Goal: Complete application form: Complete application form

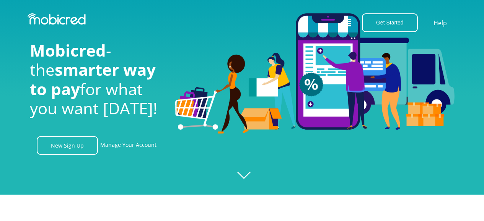
scroll to position [76, 0]
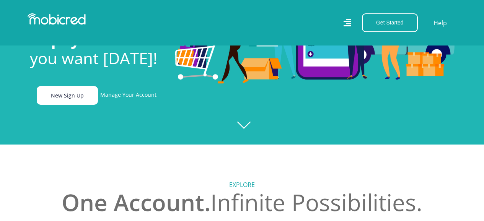
click at [68, 102] on link "New Sign Up" at bounding box center [67, 95] width 61 height 19
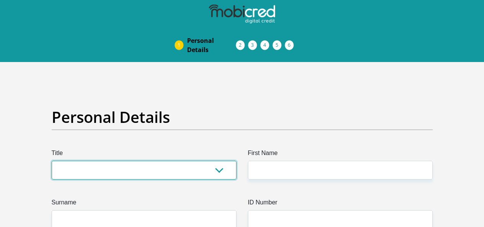
click at [210, 161] on select "Mr Ms Mrs Dr Other" at bounding box center [144, 170] width 185 height 19
select select "Ms"
click at [52, 161] on select "Mr Ms Mrs Dr Other" at bounding box center [144, 170] width 185 height 19
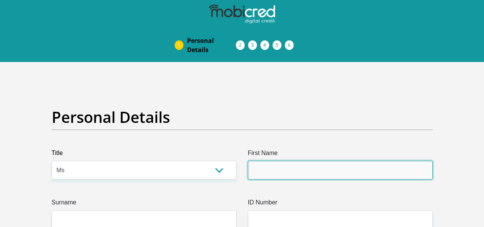
click at [265, 161] on input "First Name" at bounding box center [340, 170] width 185 height 19
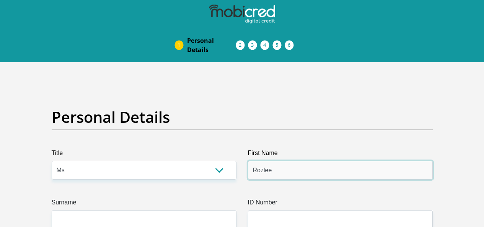
type input "Rozlee"
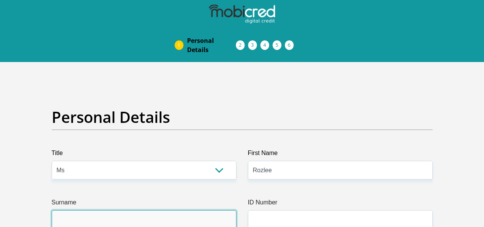
drag, startPoint x: 112, startPoint y: 196, endPoint x: 133, endPoint y: 189, distance: 23.1
click at [112, 210] on input "Surname" at bounding box center [144, 219] width 185 height 19
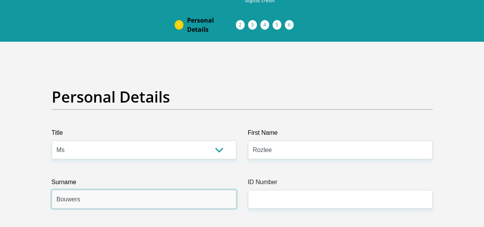
scroll to position [38, 0]
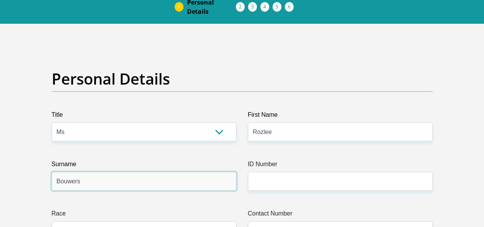
type input "Bouwers"
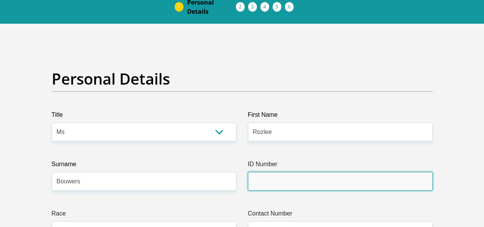
click at [297, 172] on input "ID Number" at bounding box center [340, 181] width 185 height 19
paste input "0407070107088"
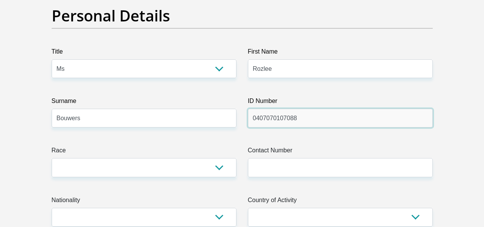
scroll to position [115, 0]
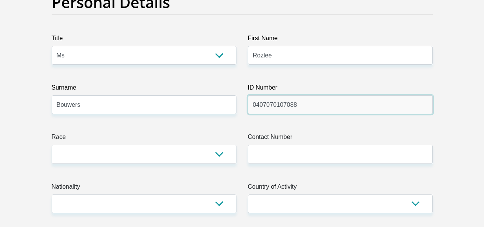
type input "0407070107088"
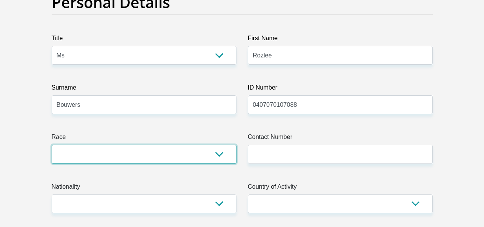
click at [187, 145] on select "Black Coloured Indian White Other" at bounding box center [144, 154] width 185 height 19
click at [210, 145] on select "Black Coloured Indian White Other" at bounding box center [144, 154] width 185 height 19
select select "2"
click at [52, 145] on select "Black Coloured Indian White Other" at bounding box center [144, 154] width 185 height 19
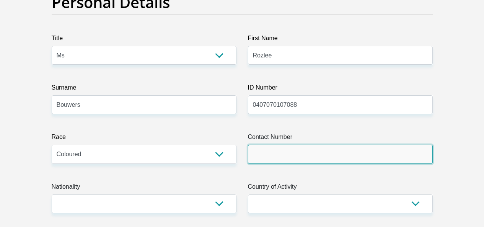
click at [312, 145] on input "Contact Number" at bounding box center [340, 154] width 185 height 19
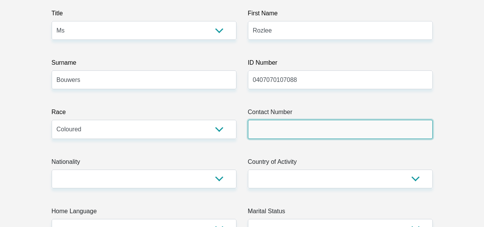
scroll to position [153, 0]
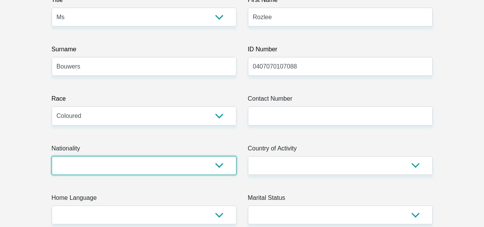
click at [215, 156] on select "South Africa Afghanistan Aland Islands Albania Algeria America Samoa American V…" at bounding box center [144, 165] width 185 height 19
select select "ZAF"
click at [52, 156] on select "South Africa Afghanistan Aland Islands Albania Algeria America Samoa American V…" at bounding box center [144, 165] width 185 height 19
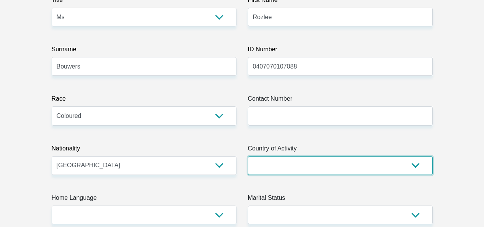
click at [287, 156] on select "South Africa Afghanistan Aland Islands Albania Algeria America Samoa American V…" at bounding box center [340, 165] width 185 height 19
select select "ZAF"
click at [248, 156] on select "South Africa Afghanistan Aland Islands Albania Algeria America Samoa American V…" at bounding box center [340, 165] width 185 height 19
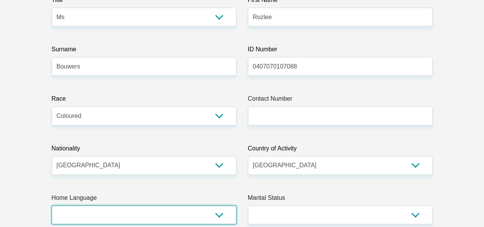
click at [203, 205] on select "Afrikaans English Sepedi South Ndebele Southern Sotho Swati Tsonga Tswana Venda…" at bounding box center [144, 214] width 185 height 19
select select "afr"
click at [52, 205] on select "Afrikaans English Sepedi South Ndebele Southern Sotho Swati Tsonga Tswana Venda…" at bounding box center [144, 214] width 185 height 19
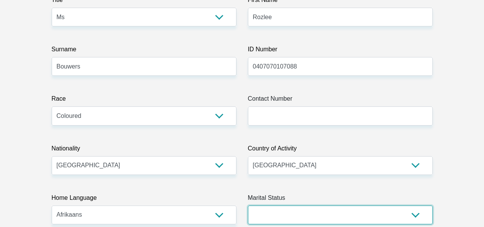
click at [318, 205] on select "Married ANC Single Divorced Widowed Married COP or Customary Law" at bounding box center [340, 214] width 185 height 19
select select "2"
click at [248, 205] on select "Married ANC Single Divorced Widowed Married COP or Customary Law" at bounding box center [340, 214] width 185 height 19
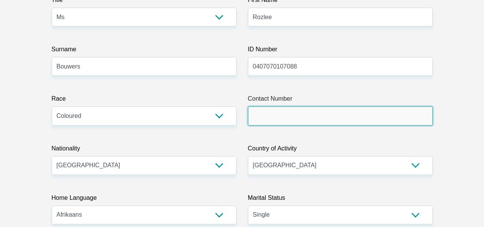
click at [274, 106] on input "Contact Number" at bounding box center [340, 115] width 185 height 19
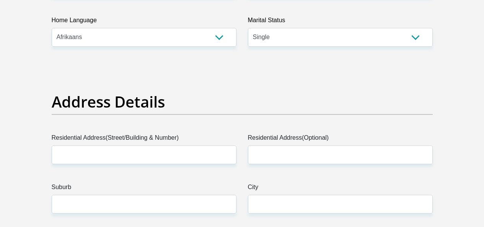
scroll to position [344, 0]
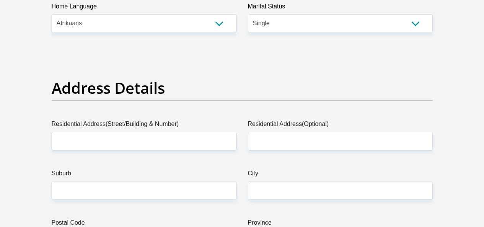
type input "0658634663"
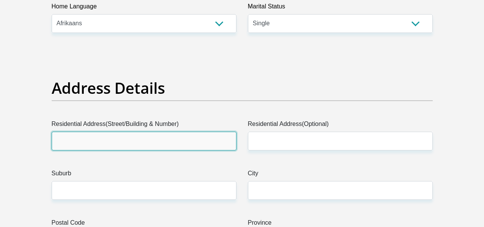
click at [145, 132] on input "Residential Address(Street/Building & Number)" at bounding box center [144, 141] width 185 height 19
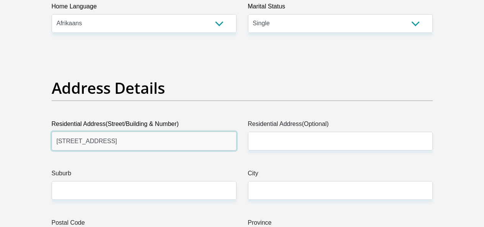
type input "33 Kent Road"
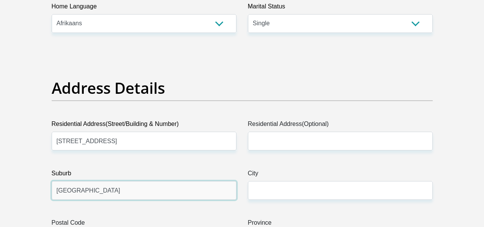
type input "North End"
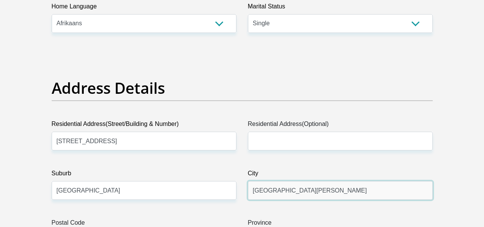
type input "Port Elizabeth"
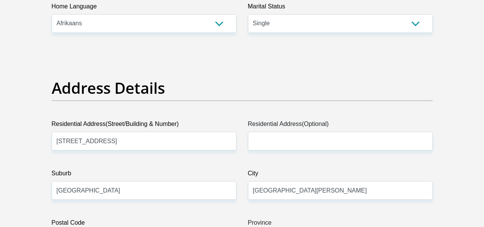
type input "6001"
select select "Eastern Cape"
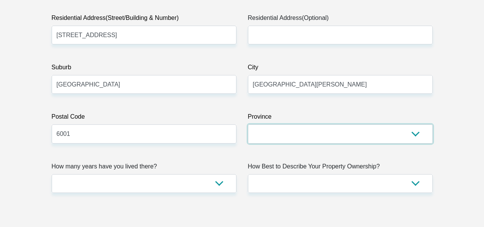
scroll to position [459, 0]
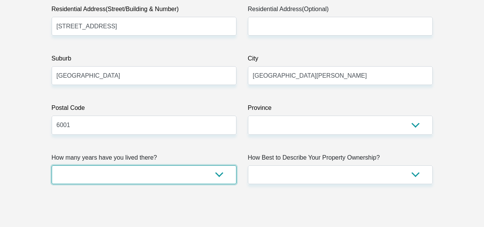
click at [222, 165] on select "less than 1 year 1-3 years 3-5 years 5+ years" at bounding box center [144, 174] width 185 height 19
select select "5"
click at [52, 165] on select "less than 1 year 1-3 years 3-5 years 5+ years" at bounding box center [144, 174] width 185 height 19
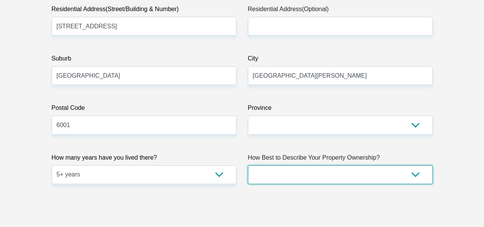
click at [331, 165] on select "Owned Rented Family Owned Company Dwelling" at bounding box center [340, 174] width 185 height 19
select select "parents"
click at [248, 165] on select "Owned Rented Family Owned Company Dwelling" at bounding box center [340, 174] width 185 height 19
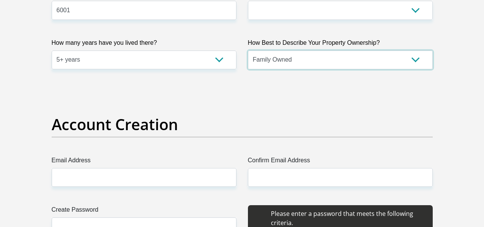
scroll to position [612, 0]
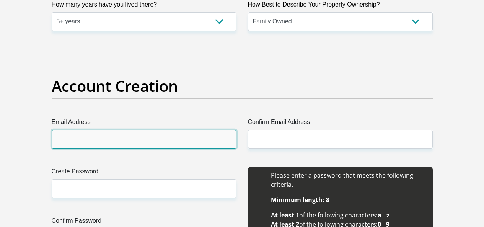
click at [92, 130] on input "Email Address" at bounding box center [144, 139] width 185 height 19
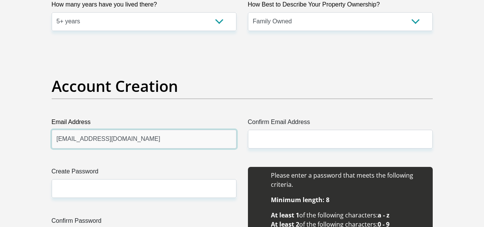
type input "[EMAIL_ADDRESS][DOMAIN_NAME]"
drag, startPoint x: 138, startPoint y: 112, endPoint x: 55, endPoint y: 116, distance: 83.1
click at [55, 130] on input "[EMAIL_ADDRESS][DOMAIN_NAME]" at bounding box center [144, 139] width 185 height 19
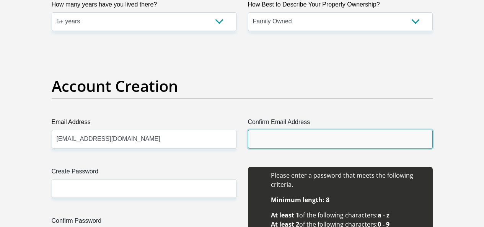
click at [267, 130] on input "Confirm Email Address" at bounding box center [340, 139] width 185 height 19
paste input "[EMAIL_ADDRESS][DOMAIN_NAME]"
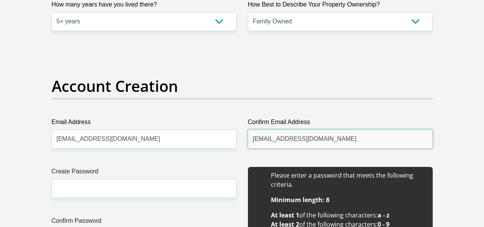
type input "[EMAIL_ADDRESS][DOMAIN_NAME]"
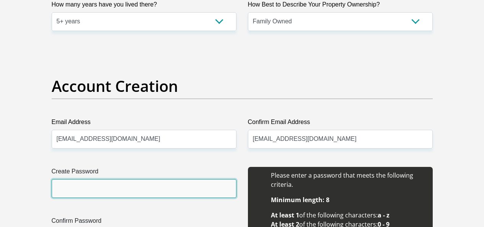
click at [150, 179] on input "Create Password" at bounding box center [144, 188] width 185 height 19
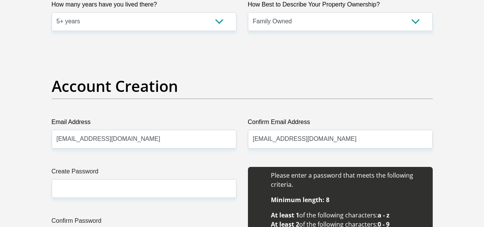
click at [397, 167] on div "Please enter a password that meets the following criteria. Minimum length: 8 At…" at bounding box center [340, 212] width 185 height 90
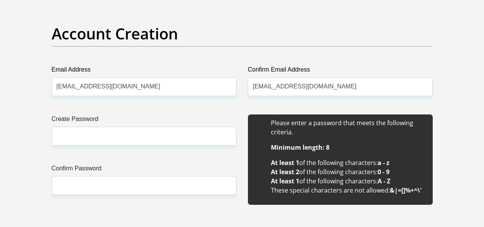
scroll to position [688, 0]
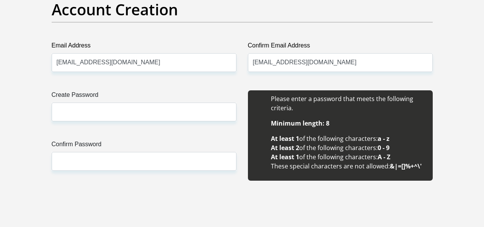
drag, startPoint x: 406, startPoint y: 87, endPoint x: 403, endPoint y: 91, distance: 5.2
click at [407, 90] on div "Please enter a password that meets the following criteria. Minimum length: 8 At…" at bounding box center [340, 135] width 185 height 90
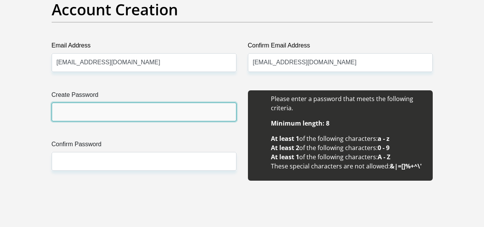
click at [195, 103] on input "Create Password" at bounding box center [144, 112] width 185 height 19
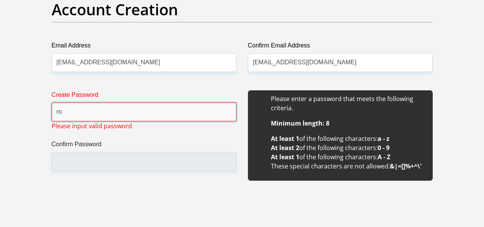
type input "r"
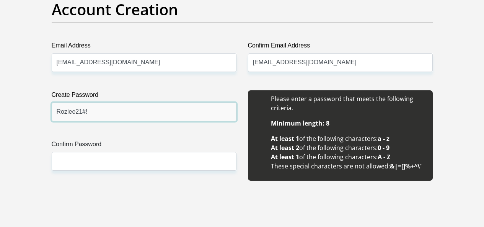
type input "Rozlee21#!"
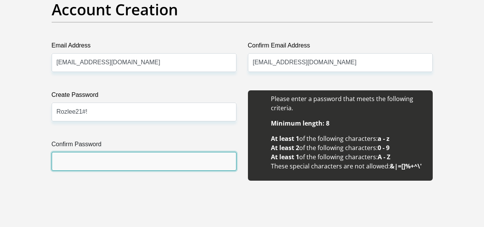
click at [78, 152] on input "Confirm Password" at bounding box center [144, 161] width 185 height 19
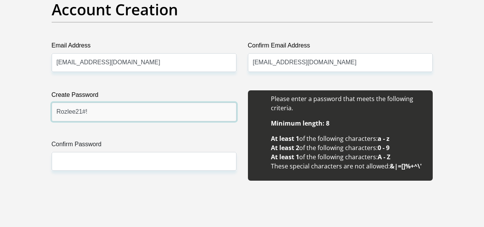
click at [116, 103] on input "Rozlee21#!" at bounding box center [144, 112] width 185 height 19
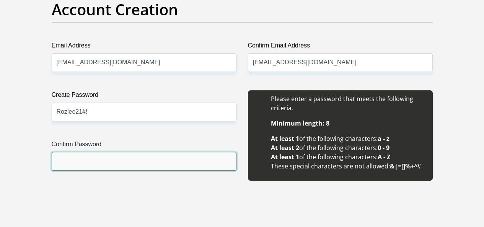
click at [77, 152] on input "Confirm Password" at bounding box center [144, 161] width 185 height 19
type input "R"
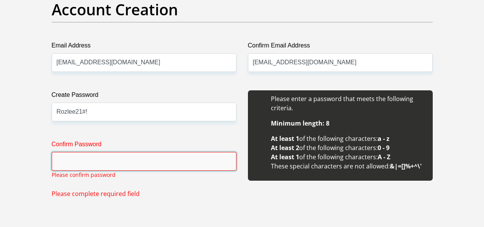
click at [96, 152] on input "Confirm Password" at bounding box center [144, 161] width 185 height 19
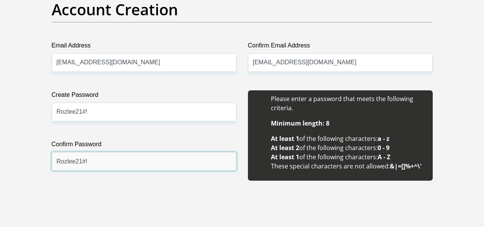
type input "Rozlee21#!"
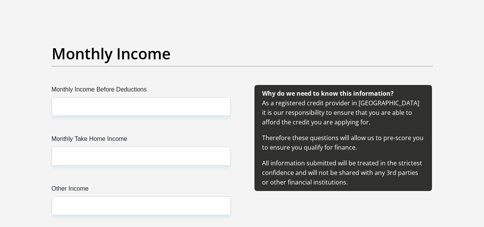
scroll to position [880, 0]
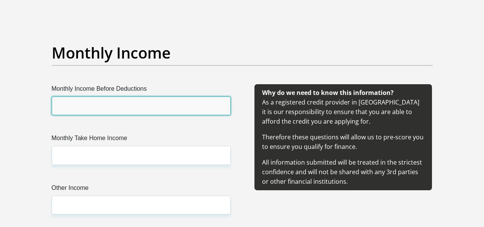
click at [130, 96] on input "Monthly Income Before Deductions" at bounding box center [141, 105] width 179 height 19
click at [112, 96] on input "Monthly Income Before Deductions" at bounding box center [141, 105] width 179 height 19
type input "14000"
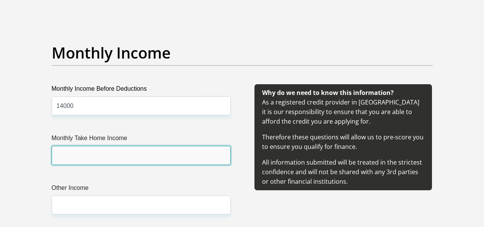
click at [106, 146] on input "Monthly Take Home Income" at bounding box center [141, 155] width 179 height 19
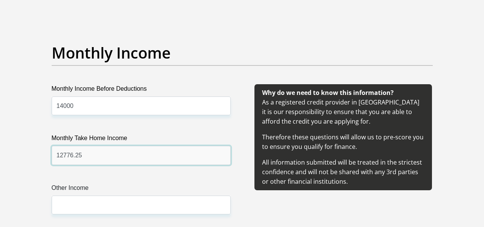
type input "12776.25"
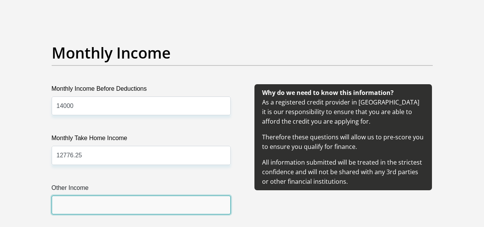
click at [89, 195] on input "Other Income" at bounding box center [141, 204] width 179 height 19
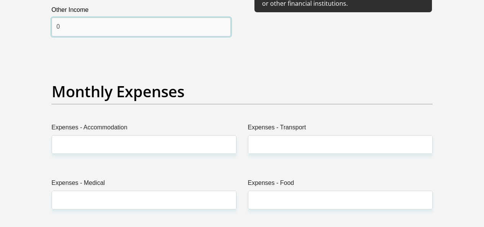
scroll to position [1071, 0]
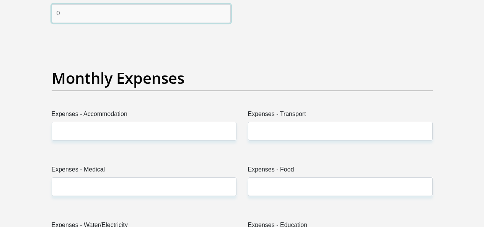
type input "0"
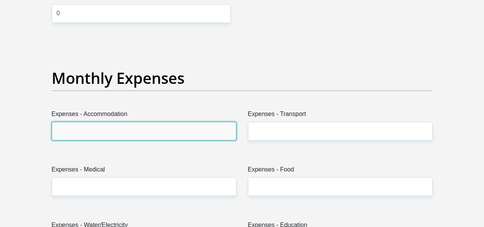
click at [107, 122] on input "Expenses - Accommodation" at bounding box center [144, 131] width 185 height 19
type input "500"
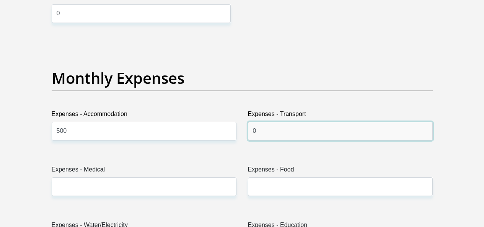
type input "0"
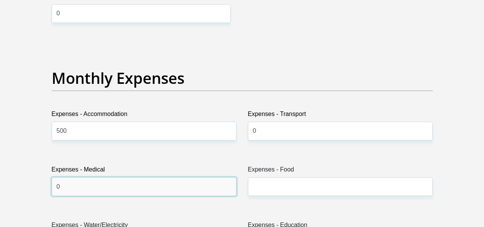
type input "0"
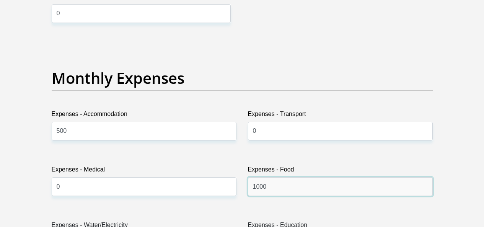
type input "1000"
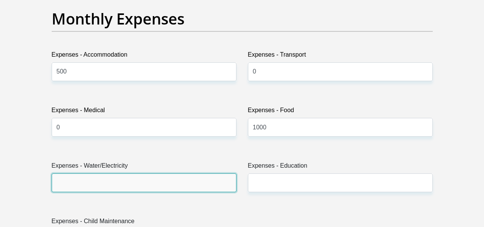
scroll to position [1147, 0]
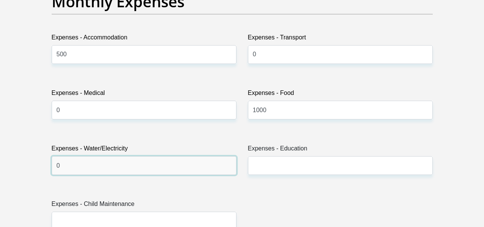
type input "0"
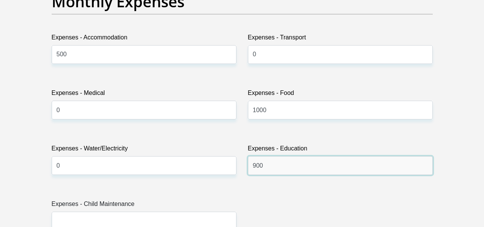
type input "900"
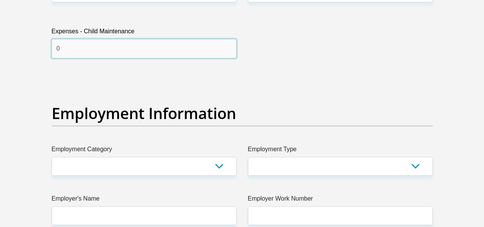
scroll to position [1339, 0]
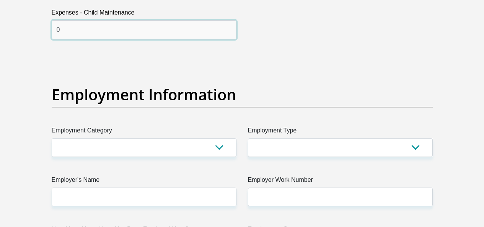
type input "0"
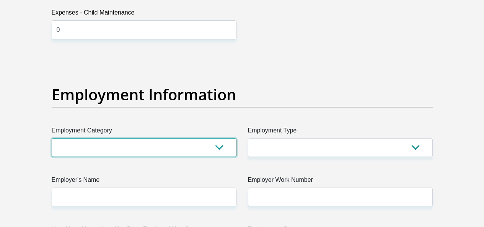
click at [135, 138] on select "AGRICULTURE ALCOHOL & TOBACCO CONSTRUCTION MATERIALS METALLURGY EQUIPMENT FOR R…" at bounding box center [144, 147] width 185 height 19
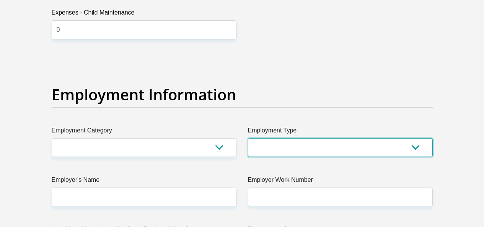
click at [288, 138] on select "College/Lecturer Craft Seller Creative Driver Executive Farmer Forces - Non Com…" at bounding box center [340, 147] width 185 height 19
click at [292, 138] on select "College/Lecturer Craft Seller Creative Driver Executive Farmer Forces - Non Com…" at bounding box center [340, 147] width 185 height 19
select select "Teacher"
click at [248, 138] on select "College/Lecturer Craft Seller Creative Driver Executive Farmer Forces - Non Com…" at bounding box center [340, 147] width 185 height 19
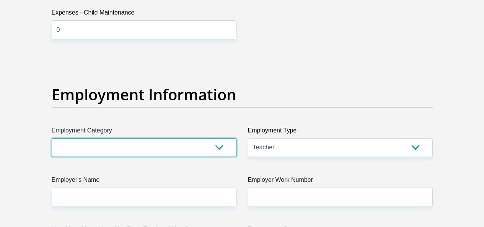
click at [118, 138] on select "AGRICULTURE ALCOHOL & TOBACCO CONSTRUCTION MATERIALS METALLURGY EQUIPMENT FOR R…" at bounding box center [144, 147] width 185 height 19
click at [71, 138] on select "AGRICULTURE ALCOHOL & TOBACCO CONSTRUCTION MATERIALS METALLURGY EQUIPMENT FOR R…" at bounding box center [144, 147] width 185 height 19
click at [114, 138] on select "AGRICULTURE ALCOHOL & TOBACCO CONSTRUCTION MATERIALS METALLURGY EQUIPMENT FOR R…" at bounding box center [144, 147] width 185 height 19
select select "71"
click at [52, 138] on select "AGRICULTURE ALCOHOL & TOBACCO CONSTRUCTION MATERIALS METALLURGY EQUIPMENT FOR R…" at bounding box center [144, 147] width 185 height 19
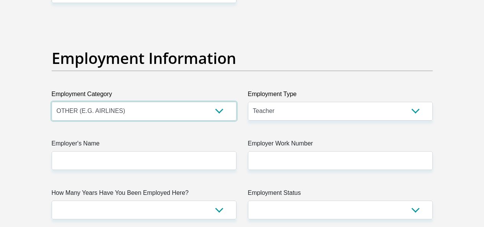
scroll to position [1377, 0]
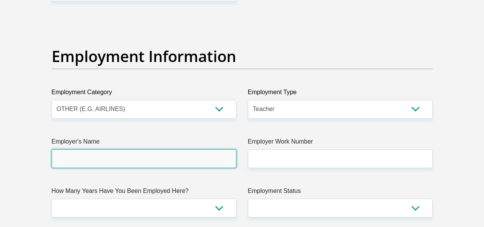
click at [101, 149] on input "Employer's Name" at bounding box center [144, 158] width 185 height 19
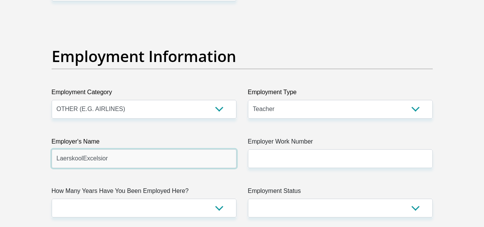
click at [82, 149] on input "LaerskoolExcelsior" at bounding box center [144, 158] width 185 height 19
click at [129, 149] on input "LaerskoolExcelsior" at bounding box center [144, 158] width 185 height 19
type input "L"
type input "LaerskoolExcelsior"
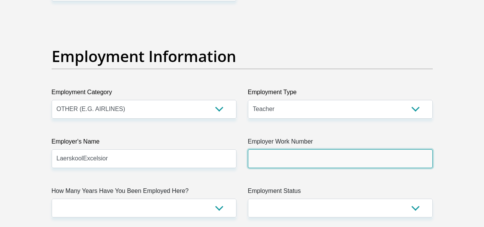
click at [299, 149] on input "Employer Work Number" at bounding box center [340, 158] width 185 height 19
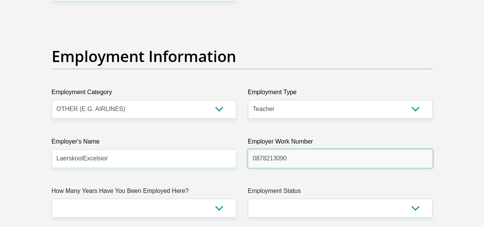
type input "0878213090"
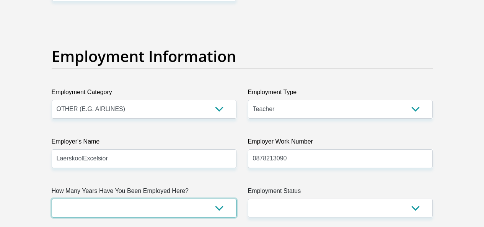
click at [181, 199] on select "less than 1 year 1-3 years 3-5 years 5+ years" at bounding box center [144, 208] width 185 height 19
select select "24"
click at [52, 199] on select "less than 1 year 1-3 years 3-5 years 5+ years" at bounding box center [144, 208] width 185 height 19
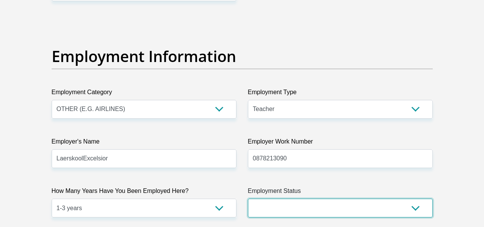
click at [309, 199] on select "Permanent/Full-time Part-time/Casual Contract Worker Self-Employed Housewife Re…" at bounding box center [340, 208] width 185 height 19
select select "1"
click at [248, 199] on select "Permanent/Full-time Part-time/Casual Contract Worker Self-Employed Housewife Re…" at bounding box center [340, 208] width 185 height 19
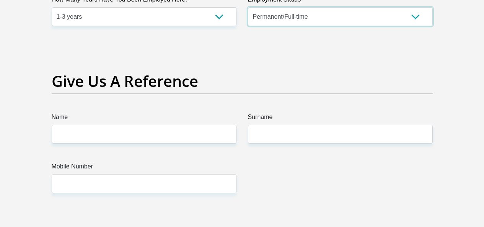
scroll to position [1606, 0]
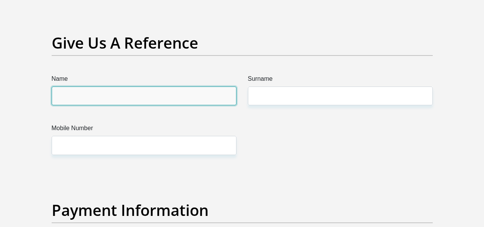
click at [99, 86] on input "Name" at bounding box center [144, 95] width 185 height 19
type input "Sandra"
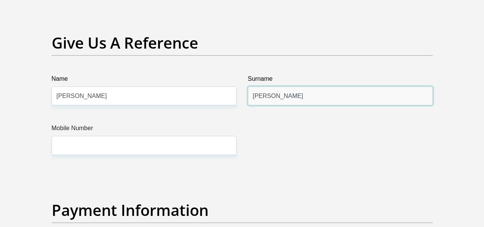
type input "Blumenthal"
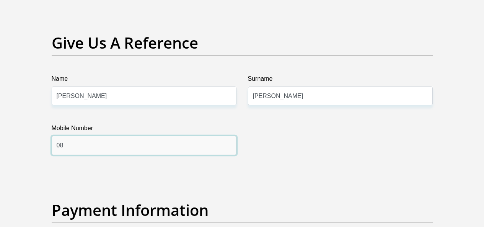
type input "0"
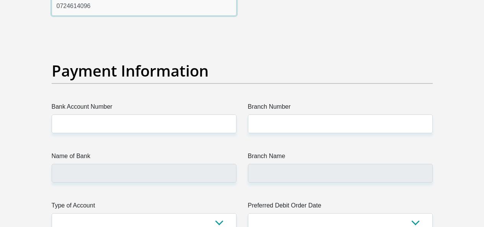
scroll to position [1759, 0]
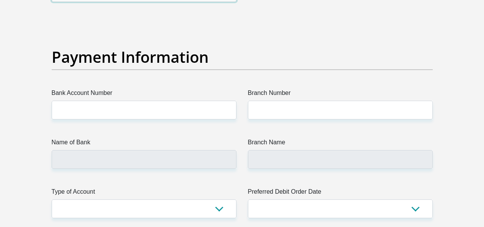
type input "0724614096"
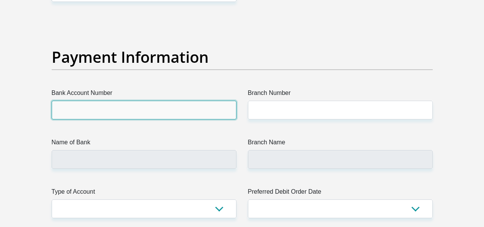
click at [127, 101] on input "Bank Account Number" at bounding box center [144, 110] width 185 height 19
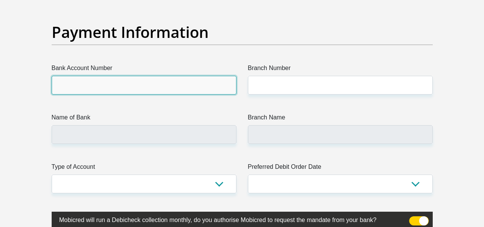
scroll to position [1798, 0]
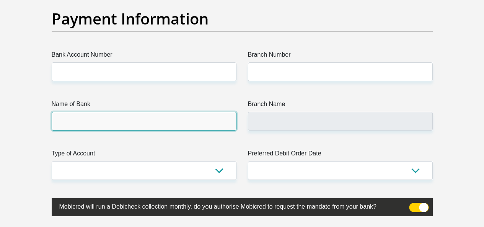
click at [99, 112] on input "Name of Bank" at bounding box center [144, 121] width 185 height 19
click at [104, 112] on input "Name of Bank" at bounding box center [144, 121] width 185 height 19
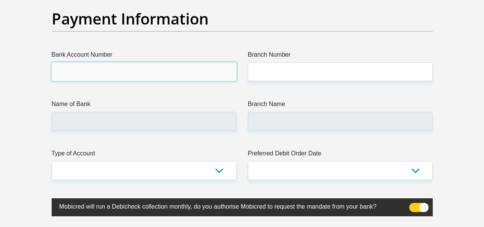
click at [103, 62] on input "Bank Account Number" at bounding box center [144, 71] width 185 height 19
type input "2156073844"
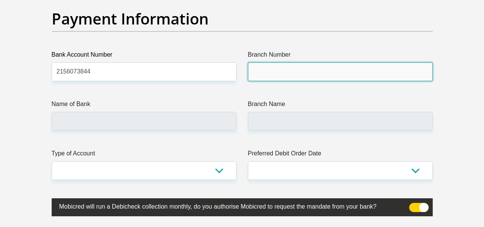
click at [257, 62] on input "Branch Number" at bounding box center [340, 71] width 185 height 19
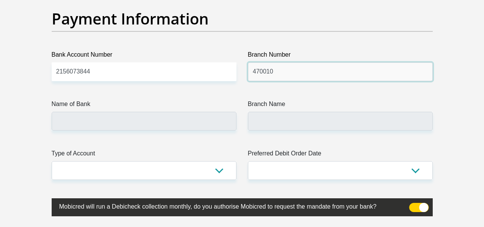
type input "470010"
click at [210, 99] on label "Name of Bank" at bounding box center [144, 105] width 185 height 12
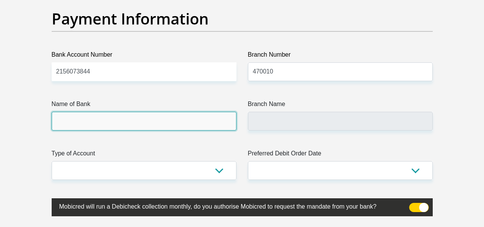
click at [210, 112] on input "Name of Bank" at bounding box center [144, 121] width 185 height 19
click at [134, 112] on input "Name of Bank" at bounding box center [144, 121] width 185 height 19
type input "CAPITEC BANK LIMITED"
type input "CAPITEC BANK CPC"
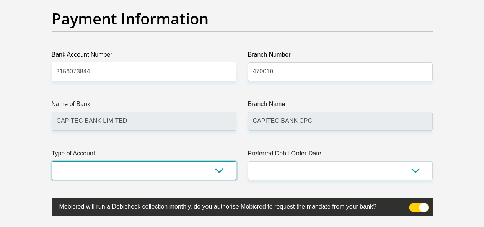
click at [202, 161] on select "Cheque Savings" at bounding box center [144, 170] width 185 height 19
select select "SAV"
click at [52, 161] on select "Cheque Savings" at bounding box center [144, 170] width 185 height 19
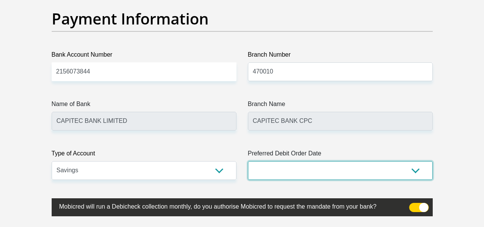
click at [314, 161] on select "1st 2nd 3rd 4th 5th 7th 18th 19th 20th 21st 22nd 23rd 24th 25th 26th 27th 28th …" at bounding box center [340, 170] width 185 height 19
select select "23"
click at [248, 161] on select "1st 2nd 3rd 4th 5th 7th 18th 19th 20th 21st 22nd 23rd 24th 25th 26th 27th 28th …" at bounding box center [340, 170] width 185 height 19
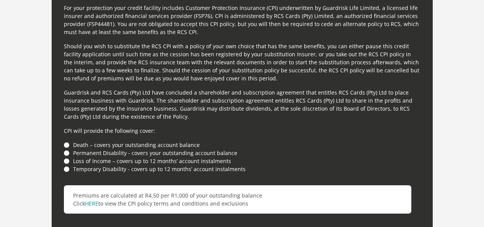
scroll to position [2104, 0]
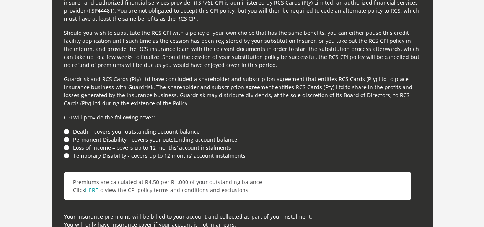
click at [67, 127] on li "Death – covers your outstanding account balance" at bounding box center [242, 131] width 356 height 8
click at [67, 135] on li "Permanent Disability - covers your outstanding account balance" at bounding box center [242, 139] width 356 height 8
click at [67, 143] on li "Loss of Income – covers up to 12 months’ account instalments" at bounding box center [242, 147] width 356 height 8
click at [68, 151] on li "Temporary Disability - covers up to 12 months’ account instalments" at bounding box center [242, 155] width 356 height 8
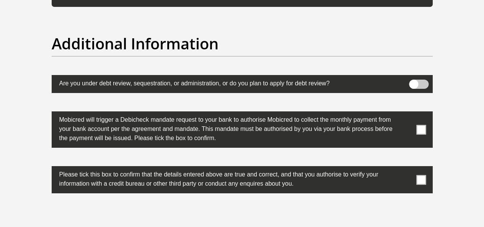
scroll to position [2410, 0]
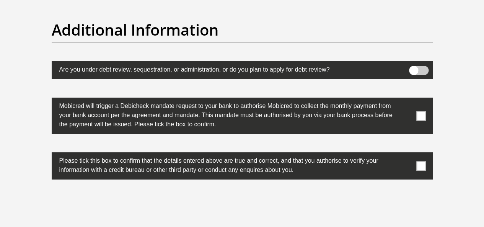
click at [421, 111] on span at bounding box center [421, 116] width 10 height 10
click at [406, 99] on input "checkbox" at bounding box center [406, 99] width 0 height 0
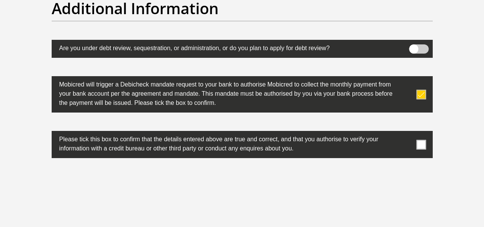
scroll to position [2448, 0]
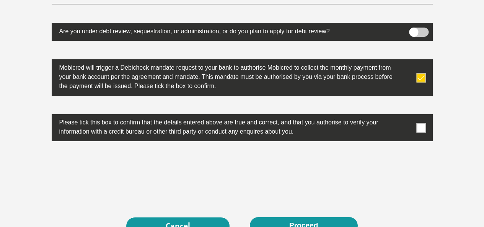
click at [417, 123] on span at bounding box center [421, 128] width 10 height 10
click at [406, 116] on input "checkbox" at bounding box center [406, 116] width 0 height 0
click at [297, 217] on button "Proceed" at bounding box center [304, 225] width 108 height 17
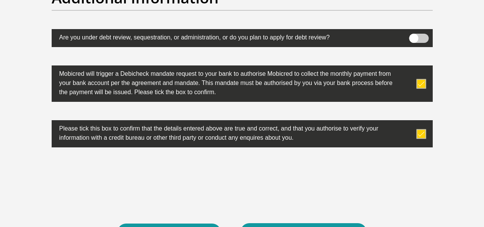
scroll to position [2479, 0]
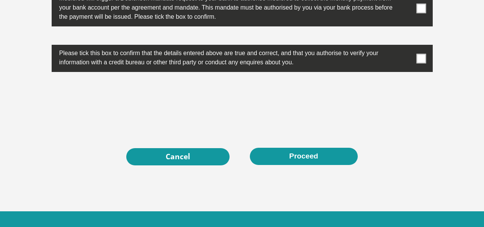
scroll to position [2517, 0]
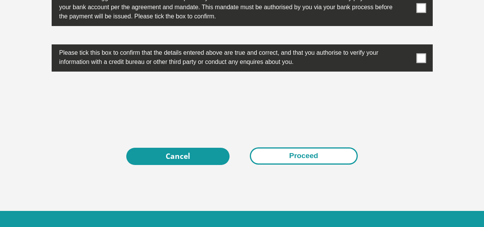
click at [306, 147] on button "Proceed" at bounding box center [304, 155] width 108 height 17
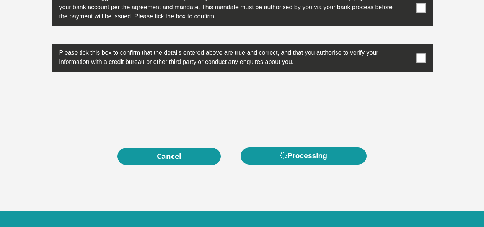
scroll to position [0, 0]
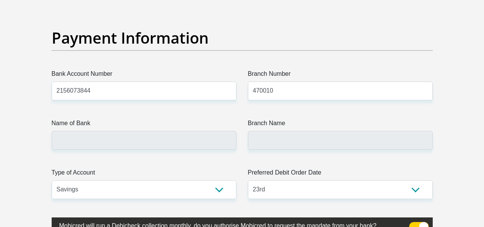
scroll to position [1836, 0]
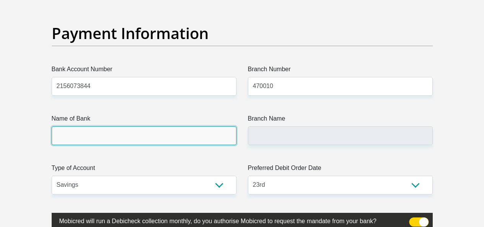
click at [163, 126] on input "Name of Bank" at bounding box center [144, 135] width 185 height 19
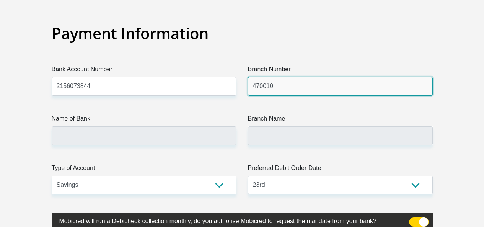
drag, startPoint x: 292, startPoint y: 60, endPoint x: 215, endPoint y: 64, distance: 76.6
type input "470010"
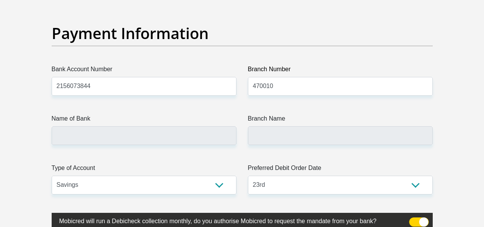
type input "CAPITEC BANK LIMITED"
type input "CAPITEC BANK CPC"
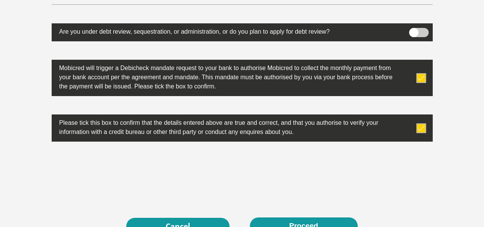
scroll to position [2524, 0]
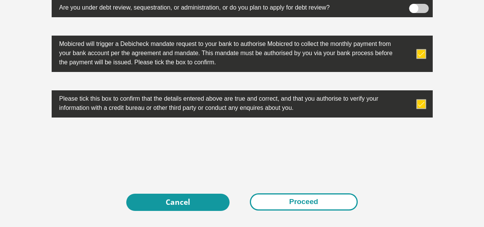
click at [304, 193] on button "Proceed" at bounding box center [304, 201] width 108 height 17
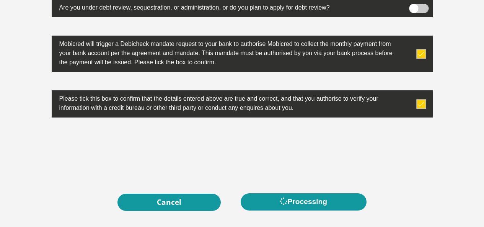
scroll to position [0, 0]
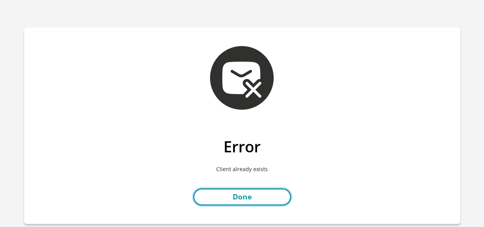
click at [269, 197] on link "Done" at bounding box center [242, 196] width 98 height 17
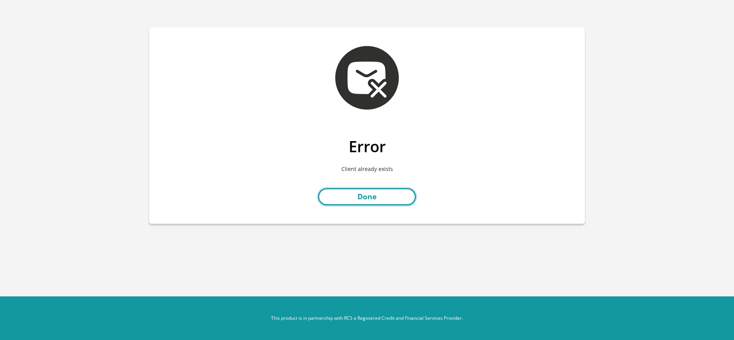
click at [381, 199] on link "Done" at bounding box center [367, 196] width 98 height 17
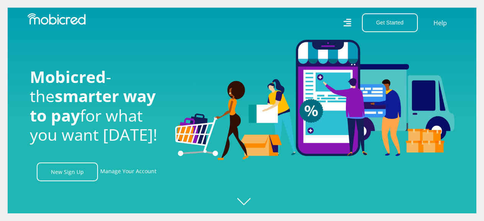
click at [346, 23] on icon at bounding box center [347, 22] width 8 height 11
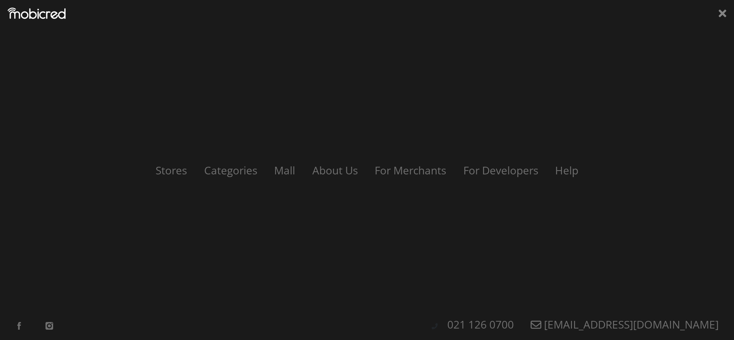
scroll to position [0, 1744]
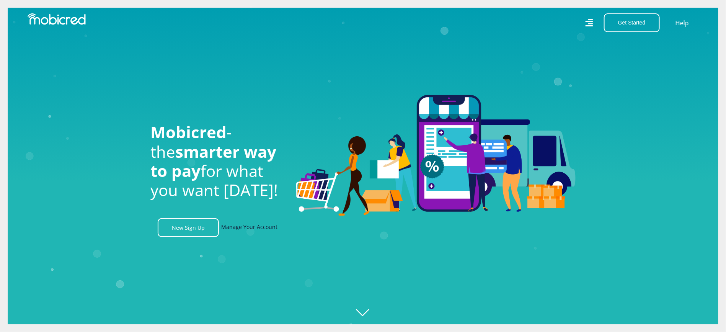
click at [250, 234] on link "Manage Your Account" at bounding box center [249, 227] width 56 height 19
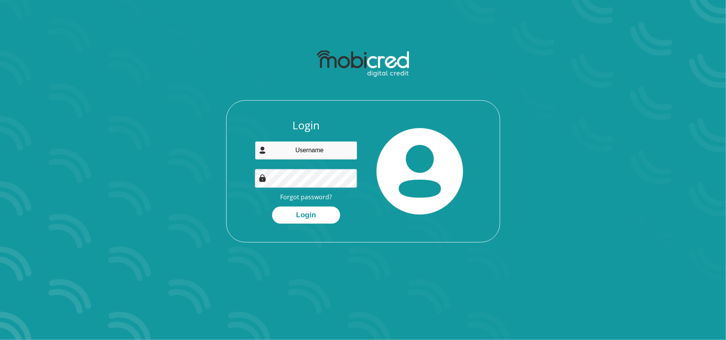
click at [328, 154] on input "email" at bounding box center [306, 150] width 103 height 19
click at [298, 147] on input "email" at bounding box center [306, 150] width 103 height 19
type input "c"
type input "[EMAIL_ADDRESS][DOMAIN_NAME]"
click at [308, 216] on button "Login" at bounding box center [306, 215] width 68 height 17
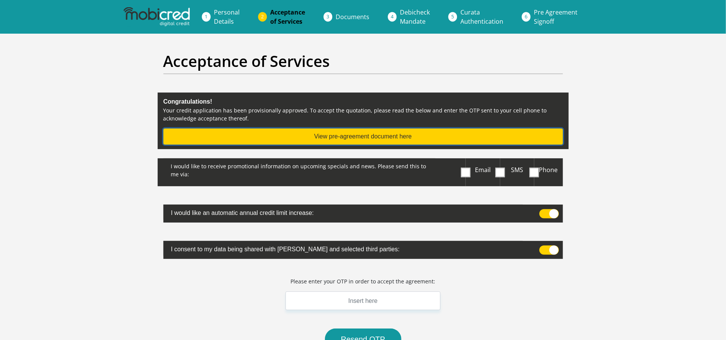
click at [351, 138] on button "View pre-agreement document here" at bounding box center [362, 137] width 399 height 16
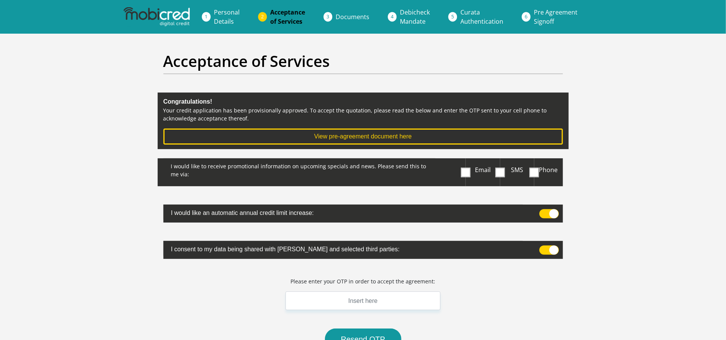
click at [466, 174] on span at bounding box center [466, 173] width 10 height 10
click at [467, 160] on input "Email" at bounding box center [467, 160] width 0 height 0
click at [556, 248] on span at bounding box center [549, 250] width 20 height 9
click at [542, 247] on input "checkbox" at bounding box center [542, 247] width 0 height 0
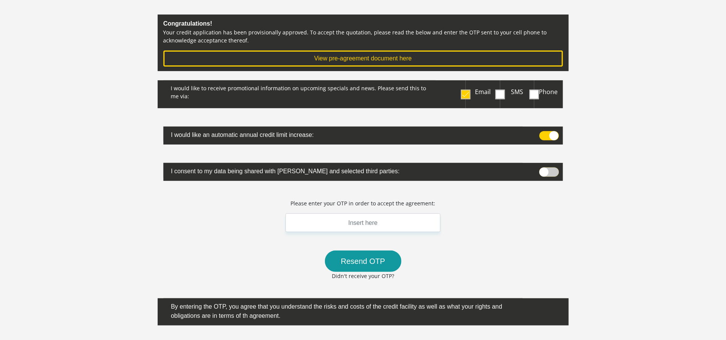
scroll to position [57, 0]
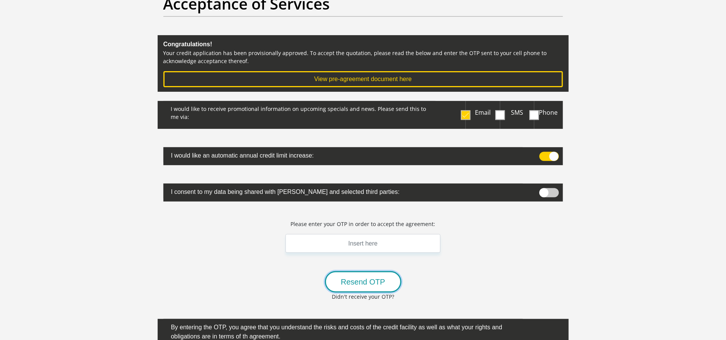
click at [370, 283] on button "Resend OTP" at bounding box center [363, 281] width 76 height 21
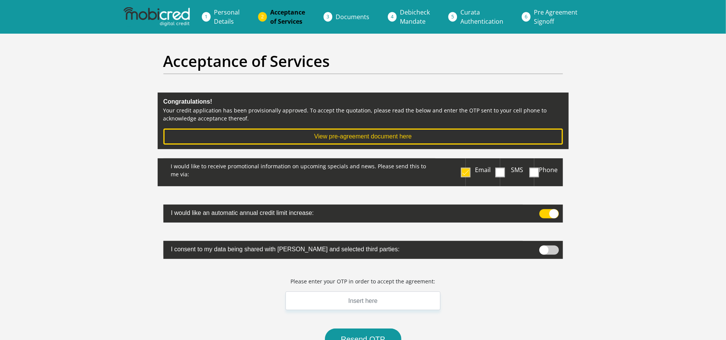
click at [229, 20] on span "Personal Details" at bounding box center [227, 17] width 26 height 18
click at [226, 15] on span "Personal Details" at bounding box center [227, 17] width 26 height 18
click at [227, 15] on span "Personal Details" at bounding box center [227, 17] width 26 height 18
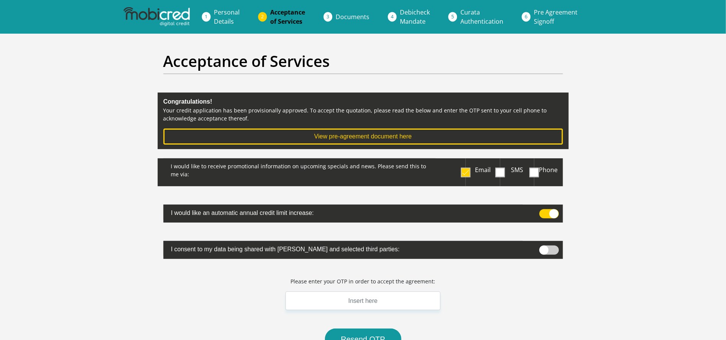
click at [227, 15] on span "Personal Details" at bounding box center [227, 17] width 26 height 18
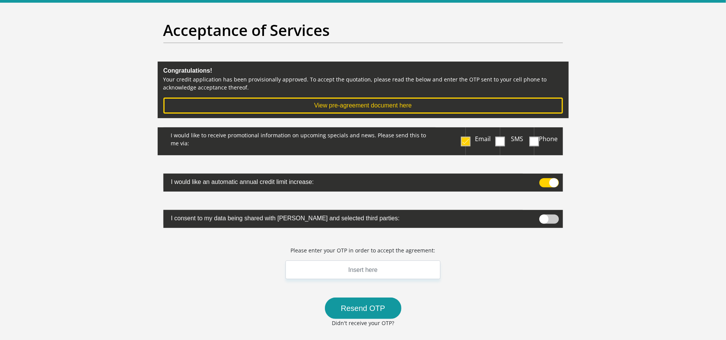
scroll to position [57, 0]
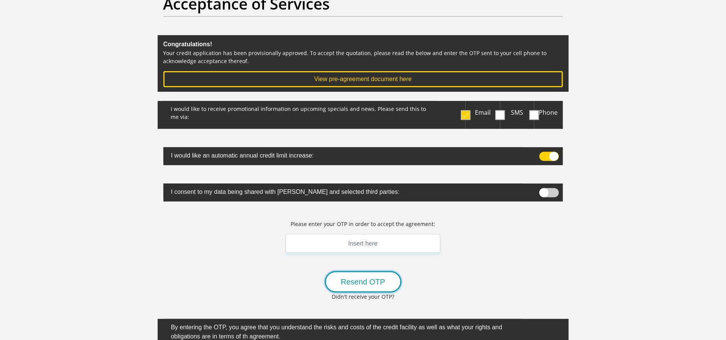
click at [364, 282] on button "Resend OTP" at bounding box center [363, 281] width 76 height 21
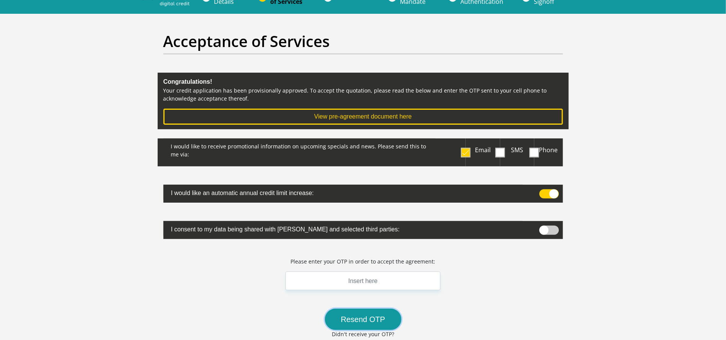
scroll to position [0, 0]
